Goal: Task Accomplishment & Management: Use online tool/utility

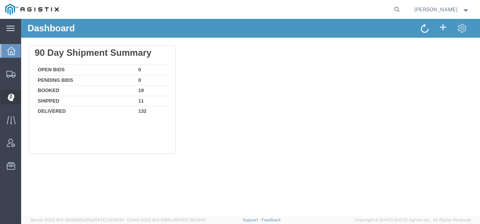
click at [10, 98] on icon at bounding box center [11, 97] width 7 height 8
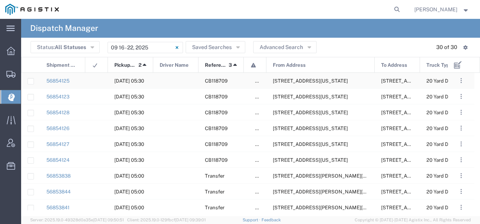
click at [301, 84] on div "[STREET_ADDRESS][US_STATE]" at bounding box center [320, 80] width 108 height 15
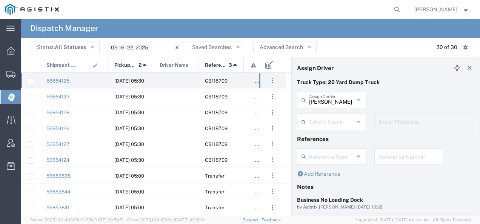
click at [324, 118] on input "text" at bounding box center [331, 121] width 45 height 13
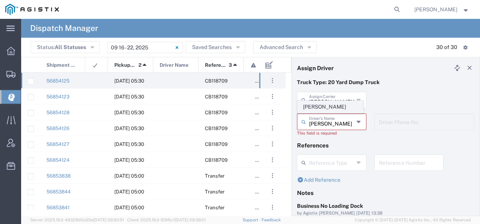
click at [322, 107] on span "[PERSON_NAME]" at bounding box center [330, 107] width 65 height 12
type input "[PERSON_NAME]"
type input "9255182414"
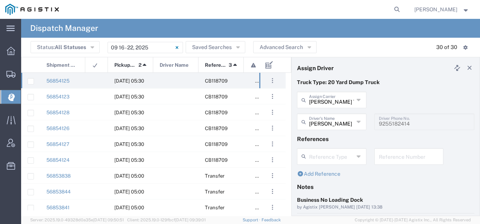
scroll to position [75, 0]
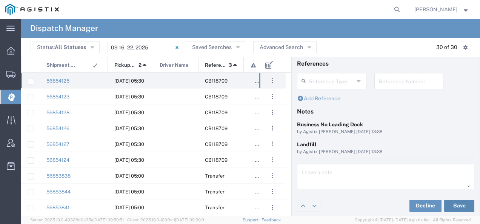
click at [450, 202] on button "Save" at bounding box center [459, 206] width 30 height 12
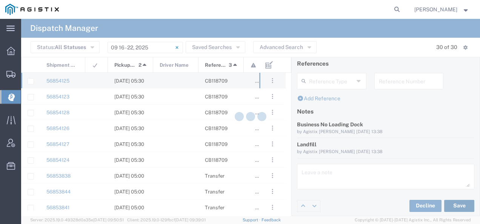
type input "[PERSON_NAME]"
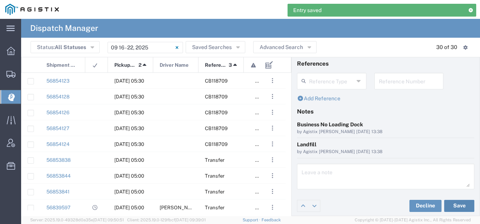
scroll to position [0, 0]
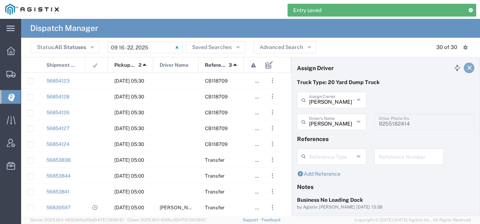
click at [466, 67] on icon at bounding box center [469, 67] width 7 height 5
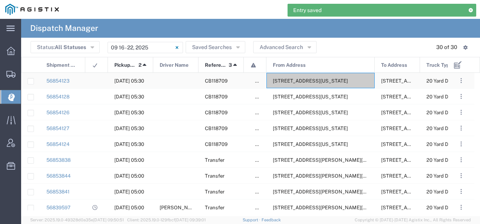
click at [346, 78] on span "[STREET_ADDRESS][US_STATE]" at bounding box center [310, 81] width 75 height 6
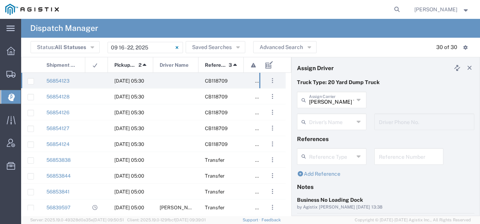
click at [322, 123] on input "text" at bounding box center [331, 121] width 45 height 13
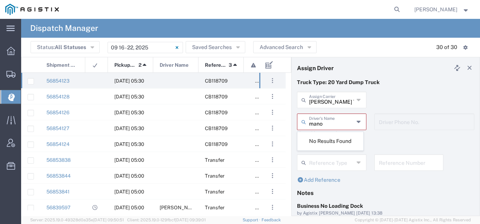
type input "mano"
click at [386, 85] on p "Truck Type: 20 Yard Dump Truck" at bounding box center [385, 82] width 177 height 8
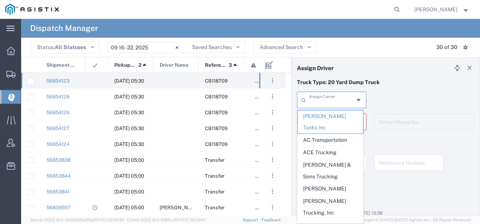
click at [318, 97] on input "text" at bounding box center [331, 99] width 45 height 13
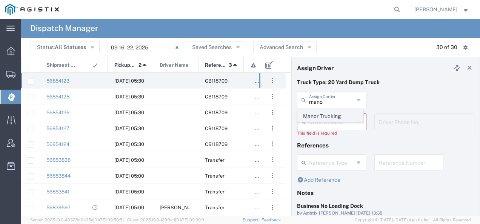
click at [313, 117] on span "Manor Trucking" at bounding box center [330, 116] width 65 height 12
type input "Manor Trucking"
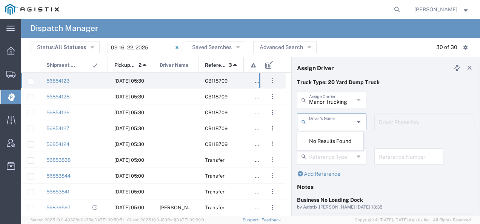
click at [313, 118] on input "text" at bounding box center [331, 121] width 45 height 13
click at [341, 138] on span "[PERSON_NAME]" at bounding box center [330, 138] width 65 height 12
type input "[PERSON_NAME]"
type input "2093218686"
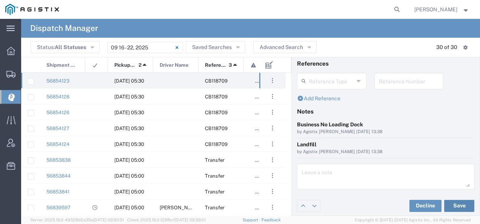
click at [464, 204] on button "Save" at bounding box center [459, 206] width 30 height 12
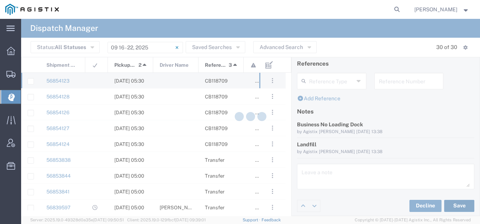
type input "[PERSON_NAME]"
type input "Manor Trucking"
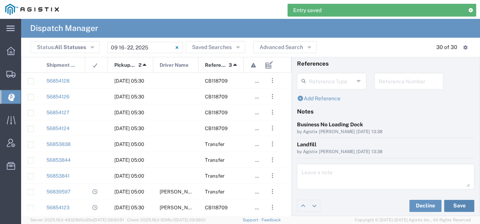
scroll to position [0, 0]
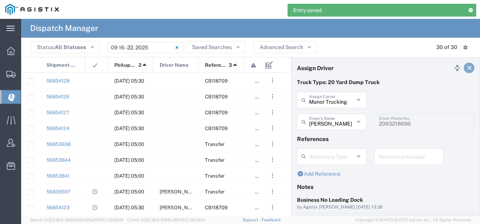
click at [466, 67] on icon at bounding box center [469, 67] width 7 height 5
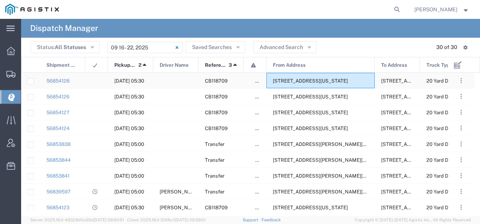
click at [315, 83] on span "[STREET_ADDRESS][US_STATE]" at bounding box center [310, 81] width 75 height 6
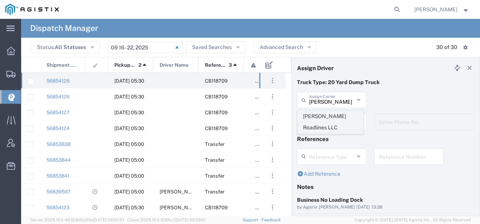
click at [311, 116] on span "[PERSON_NAME] Roadlines LLC" at bounding box center [330, 121] width 65 height 23
type input "[PERSON_NAME] Roadlines LLC"
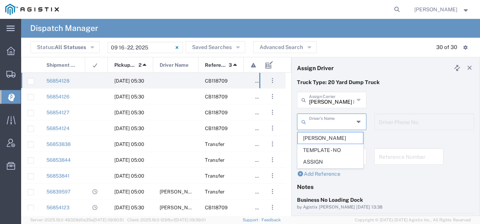
click at [311, 118] on input "text" at bounding box center [331, 121] width 45 height 13
click at [310, 140] on span "[PERSON_NAME]" at bounding box center [330, 138] width 65 height 12
type input "[PERSON_NAME]"
type input "5107149934"
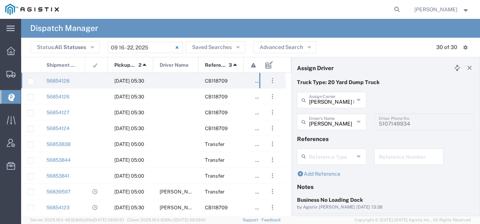
scroll to position [75, 0]
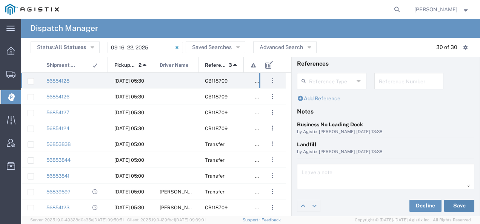
click at [453, 205] on button "Save" at bounding box center [459, 206] width 30 height 12
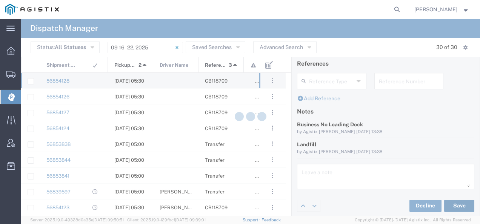
type input "[PERSON_NAME]"
type input "[PERSON_NAME] Roadlines LLC"
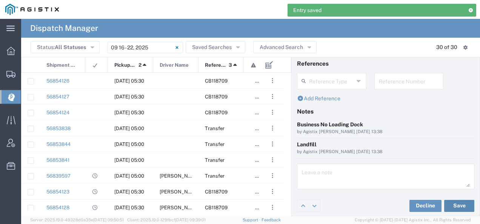
scroll to position [0, 0]
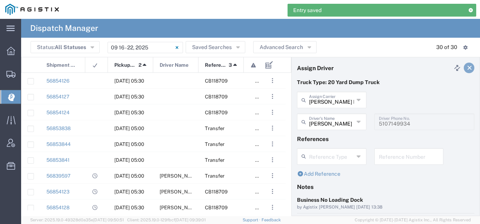
click at [464, 71] on link at bounding box center [468, 68] width 11 height 11
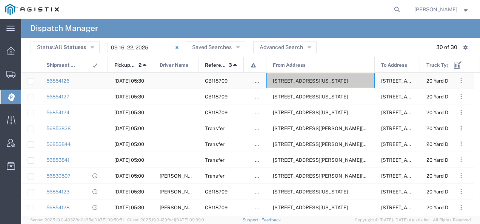
click at [339, 82] on span "[STREET_ADDRESS][US_STATE]" at bounding box center [310, 81] width 75 height 6
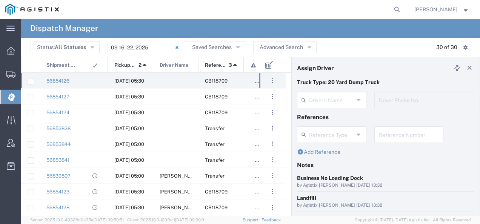
click at [318, 104] on agx-dispatcher-assign-widget "Driver's Name Driver Phone No." at bounding box center [385, 103] width 177 height 22
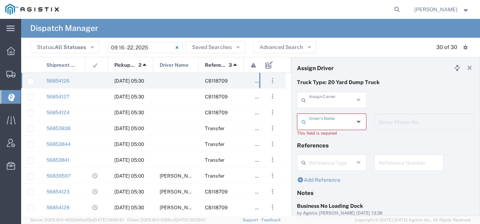
click at [318, 104] on input "text" at bounding box center [331, 99] width 45 height 13
click at [315, 115] on span "JMS Carriers Inc" at bounding box center [330, 116] width 65 height 12
type input "JMS Carriers Inc"
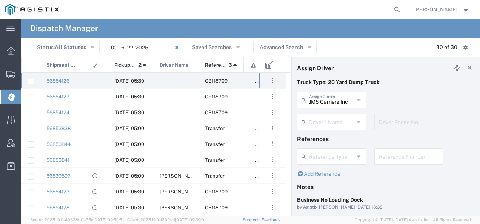
click at [316, 122] on input "text" at bounding box center [331, 121] width 45 height 13
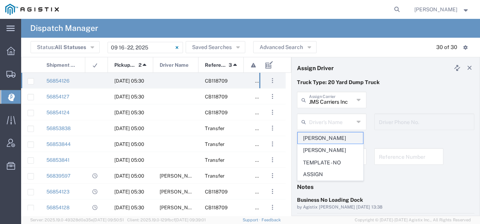
click at [315, 134] on span "[PERSON_NAME]" at bounding box center [330, 138] width 65 height 12
type input "[PERSON_NAME]"
type input "[PHONE_NUMBER]"
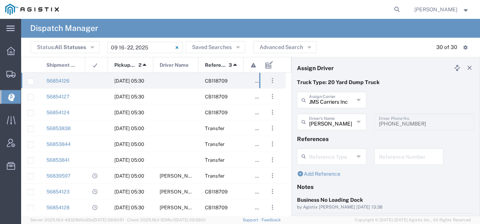
scroll to position [75, 0]
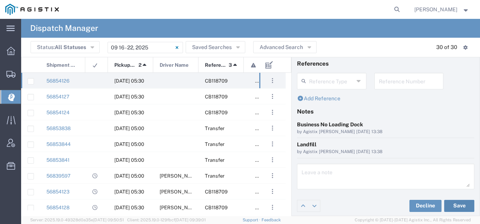
click at [464, 202] on button "Save" at bounding box center [459, 206] width 30 height 12
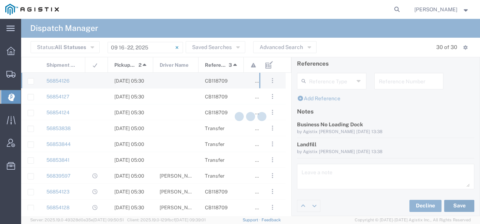
type input "[PERSON_NAME]"
type input "JMS Carriers Inc"
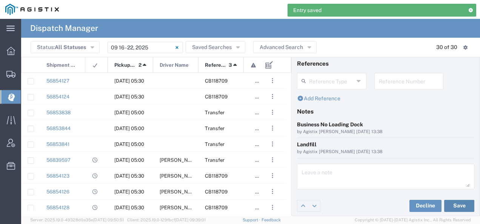
scroll to position [0, 0]
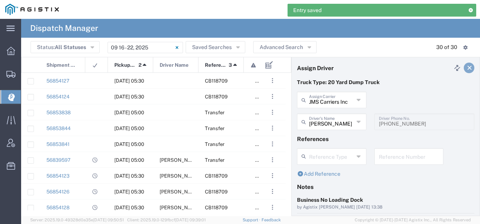
click at [467, 67] on icon at bounding box center [469, 67] width 7 height 5
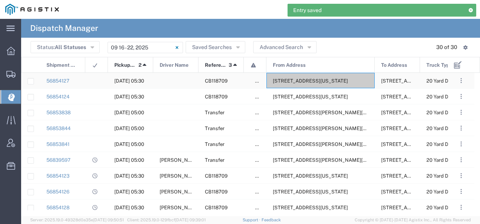
click at [339, 82] on span "[STREET_ADDRESS][US_STATE]" at bounding box center [310, 81] width 75 height 6
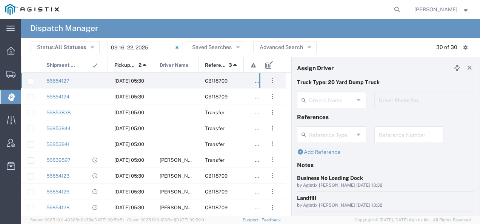
click at [314, 103] on agx-dispatcher-assign-widget "Driver's Name Driver Phone No." at bounding box center [385, 103] width 177 height 22
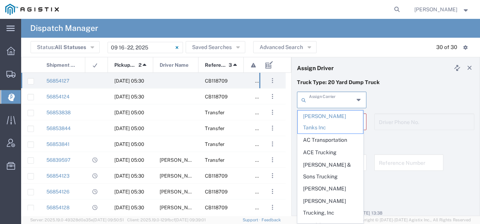
click at [314, 103] on input "text" at bounding box center [331, 99] width 45 height 13
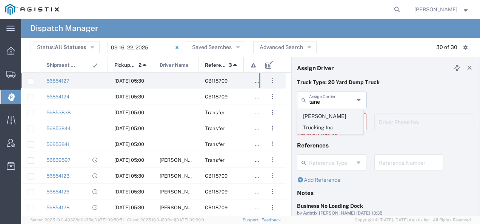
click at [316, 116] on span "[PERSON_NAME] Trucking Inc" at bounding box center [330, 121] width 65 height 23
type input "[PERSON_NAME] Trucking Inc"
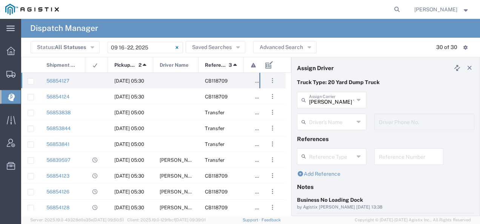
click at [316, 116] on input "text" at bounding box center [331, 121] width 45 height 13
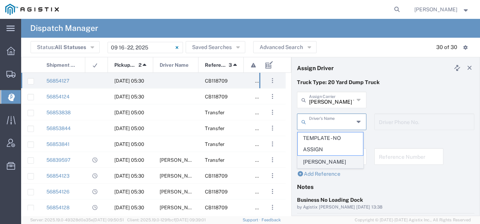
click at [316, 158] on span "[PERSON_NAME]" at bounding box center [330, 162] width 65 height 12
type input "[PERSON_NAME]"
type input "[PHONE_NUMBER]"
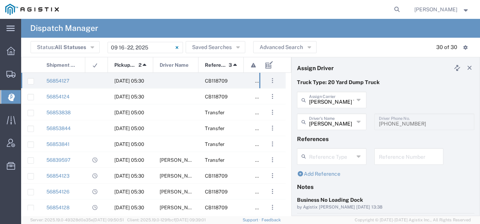
scroll to position [75, 0]
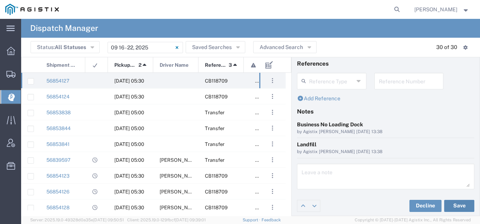
click at [451, 204] on button "Save" at bounding box center [459, 206] width 30 height 12
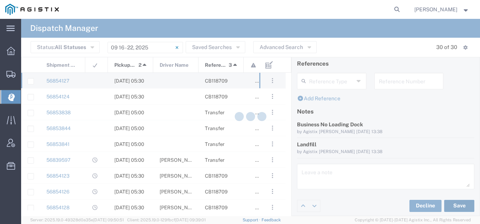
type input "[PERSON_NAME]"
type input "[PERSON_NAME] Trucking Inc"
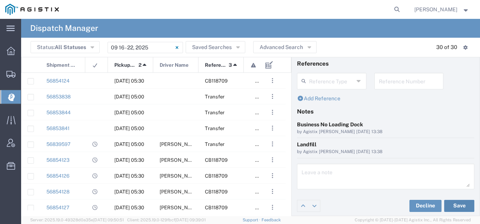
scroll to position [0, 0]
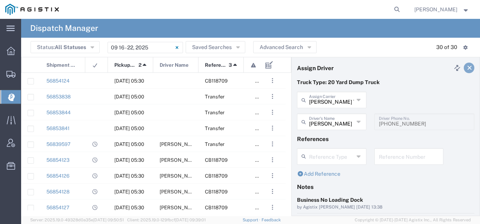
click at [466, 67] on icon at bounding box center [469, 67] width 7 height 5
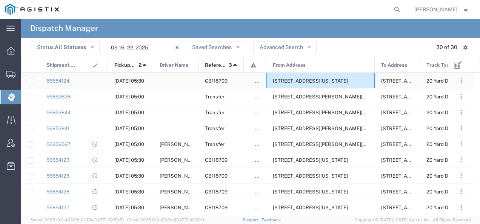
click at [306, 81] on span "[STREET_ADDRESS][US_STATE]" at bounding box center [310, 81] width 75 height 6
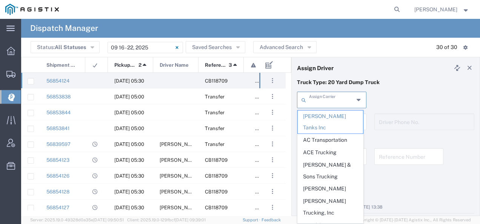
click at [334, 104] on input "text" at bounding box center [331, 99] width 45 height 13
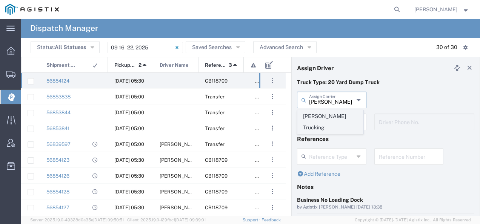
click at [327, 121] on span "[PERSON_NAME] Trucking" at bounding box center [330, 121] width 65 height 23
type input "[PERSON_NAME] Trucking"
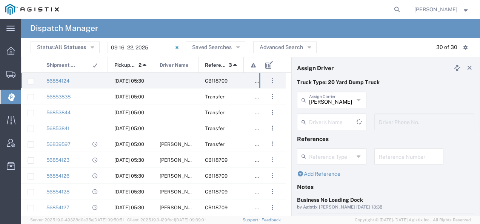
click at [327, 119] on input "text" at bounding box center [333, 121] width 48 height 13
click at [325, 106] on span "[PERSON_NAME]" at bounding box center [330, 107] width 65 height 12
type input "[PERSON_NAME]"
type input "4084380716"
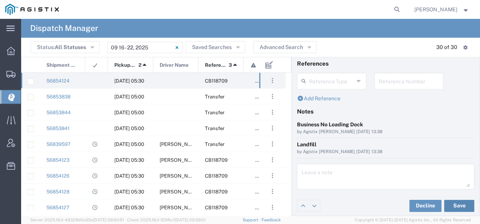
click at [446, 203] on button "Save" at bounding box center [459, 206] width 30 height 12
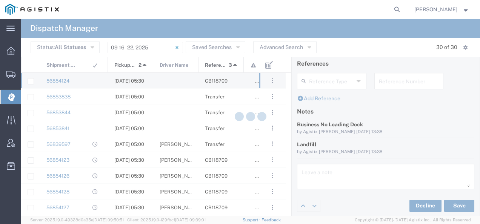
type input "[PERSON_NAME]"
type input "[PERSON_NAME] Trucking"
